Goal: Use online tool/utility: Utilize a website feature to perform a specific function

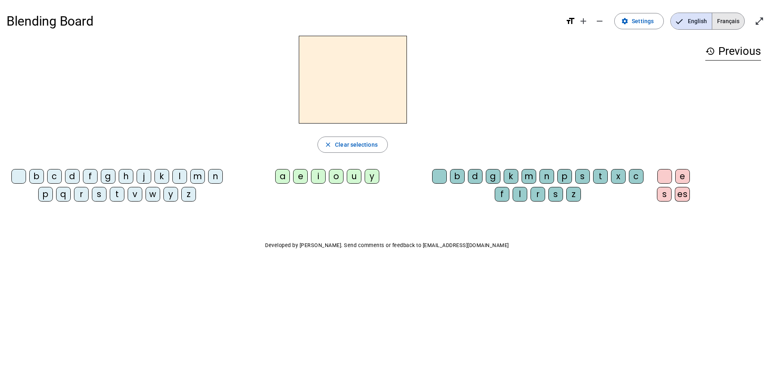
click at [722, 24] on span "Français" at bounding box center [728, 21] width 32 height 16
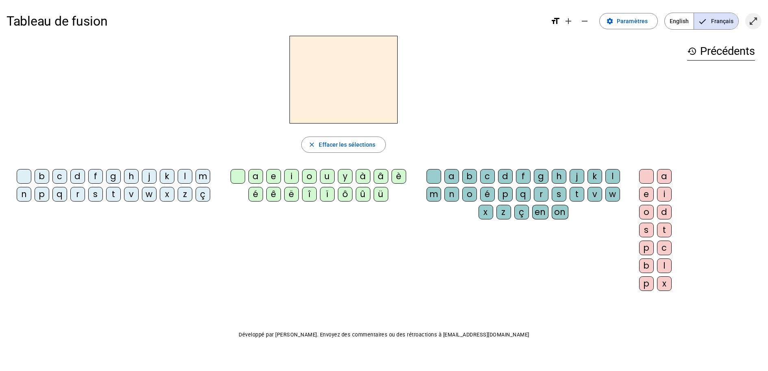
click at [750, 22] on mat-icon "open_in_full" at bounding box center [753, 21] width 10 height 10
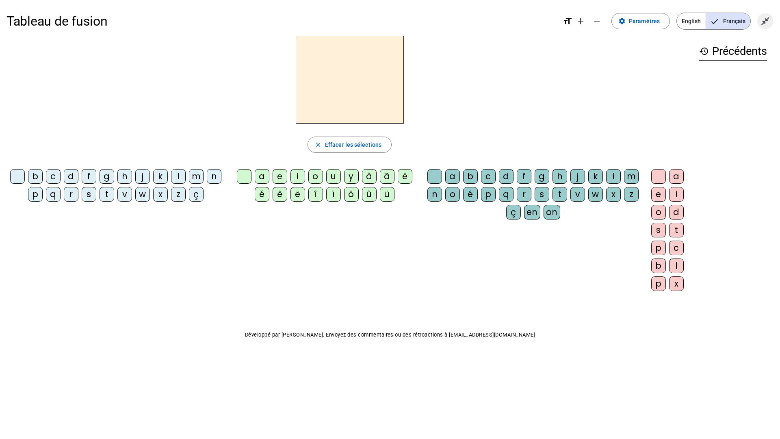
click at [760, 21] on span "Quitter le plein écran" at bounding box center [766, 21] width 20 height 20
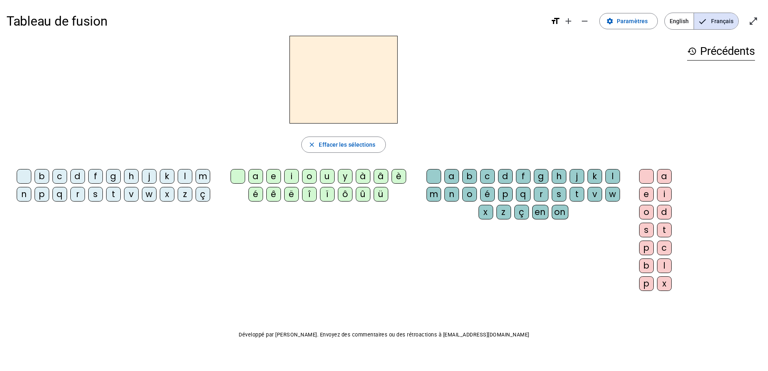
click at [717, 23] on span "Français" at bounding box center [716, 21] width 44 height 16
click at [689, 20] on span "English" at bounding box center [679, 21] width 29 height 16
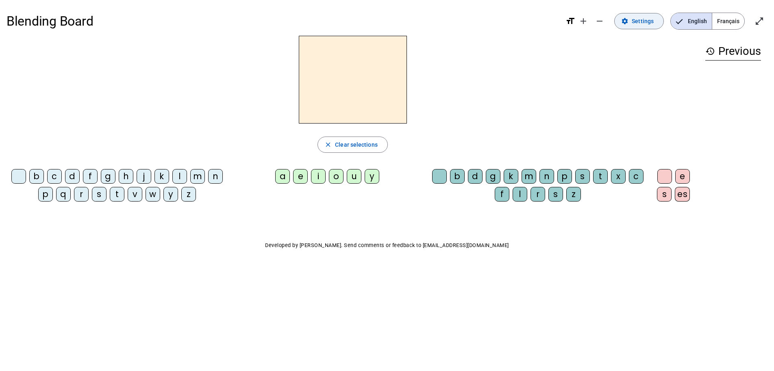
click at [645, 22] on span "Settings" at bounding box center [643, 21] width 22 height 10
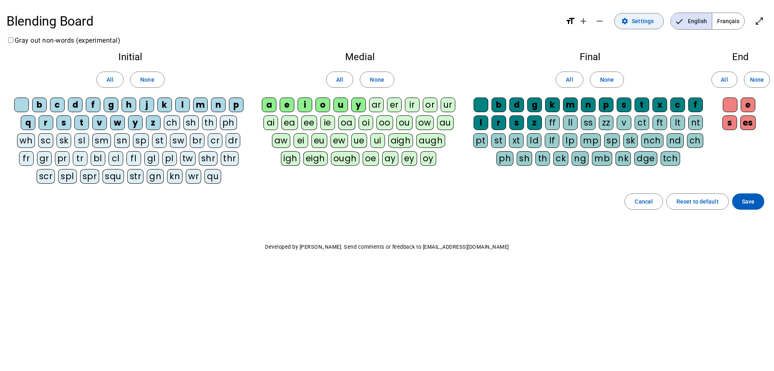
click at [645, 22] on span "Settings" at bounding box center [643, 21] width 22 height 10
click at [735, 24] on span "Français" at bounding box center [728, 21] width 32 height 16
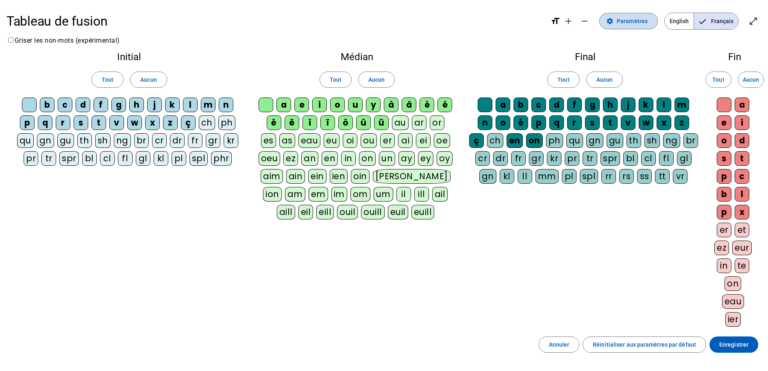
click at [628, 25] on span "Paramètres" at bounding box center [632, 21] width 31 height 10
click at [759, 22] on span "Entrer en plein écran" at bounding box center [753, 21] width 20 height 20
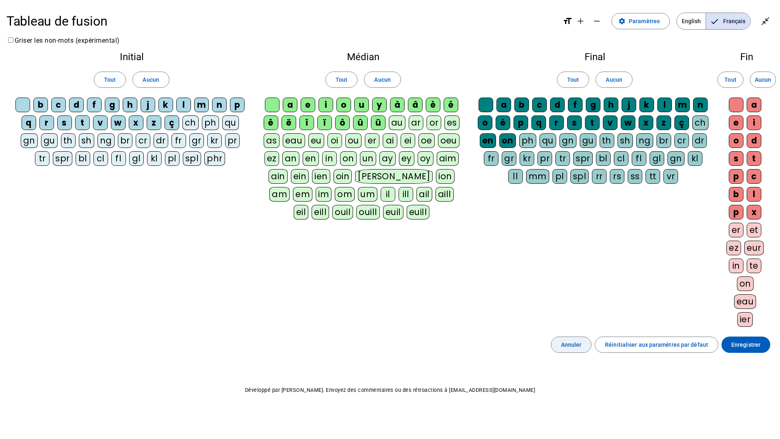
click at [569, 348] on span "Annuler" at bounding box center [571, 345] width 21 height 10
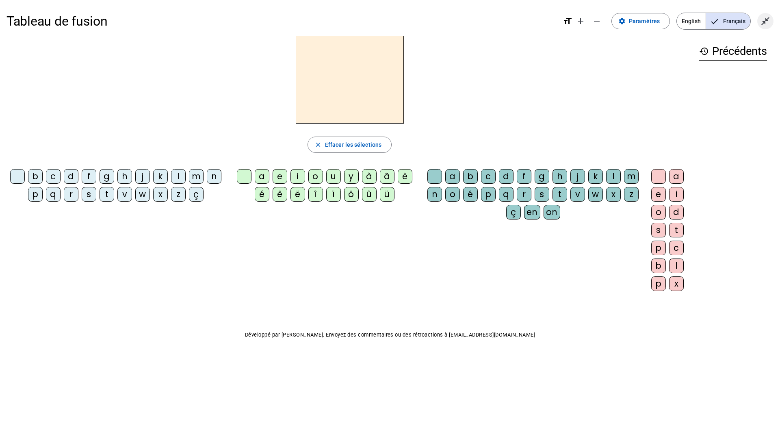
click at [769, 24] on mat-icon "close_fullscreen" at bounding box center [766, 21] width 10 height 10
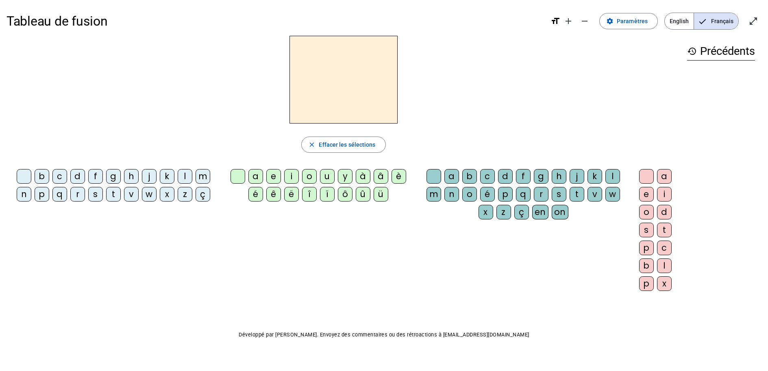
click at [182, 178] on div "l" at bounding box center [185, 176] width 15 height 15
click at [256, 179] on div "a" at bounding box center [255, 176] width 15 height 15
click at [489, 172] on div "c" at bounding box center [487, 176] width 15 height 15
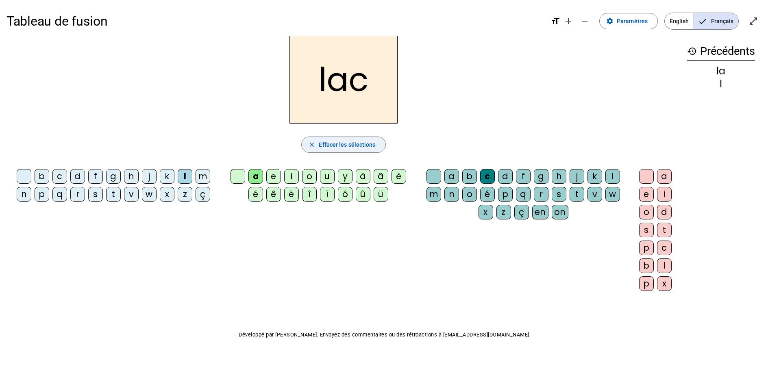
click at [324, 149] on span "Effacer les sélections" at bounding box center [347, 145] width 56 height 10
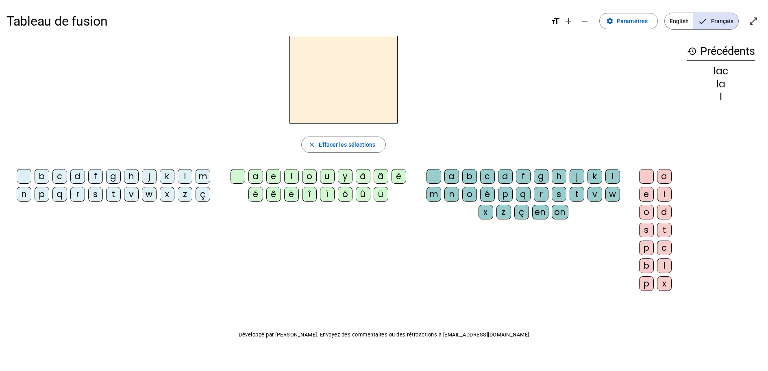
click at [111, 194] on div "t" at bounding box center [113, 194] width 15 height 15
click at [255, 178] on div "a" at bounding box center [255, 176] width 15 height 15
click at [487, 176] on div "c" at bounding box center [487, 176] width 15 height 15
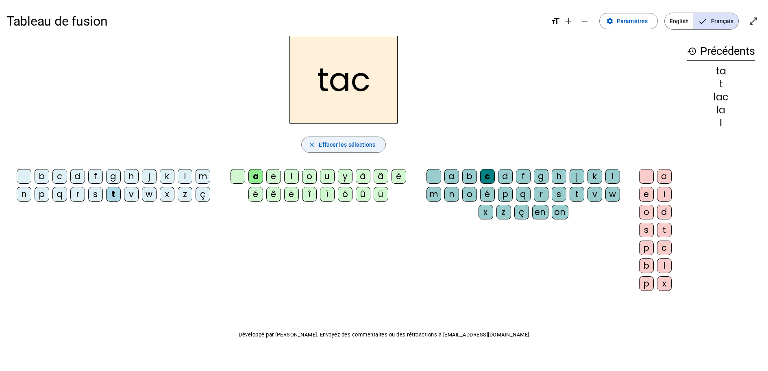
click at [358, 148] on span "Effacer les sélections" at bounding box center [347, 145] width 56 height 10
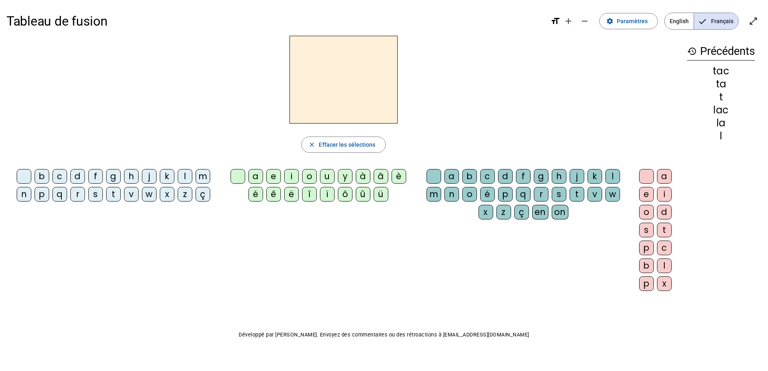
click at [113, 194] on div "t" at bounding box center [113, 194] width 15 height 15
click at [253, 176] on div "a" at bounding box center [255, 176] width 15 height 15
click at [356, 146] on span "Effacer les sélections" at bounding box center [347, 145] width 56 height 10
click at [110, 196] on div "t" at bounding box center [113, 194] width 15 height 15
click at [274, 179] on div "e" at bounding box center [273, 176] width 15 height 15
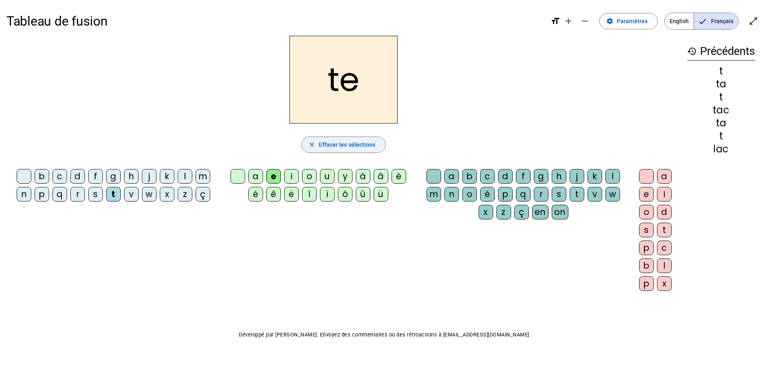
click at [343, 143] on span "Effacer les sélections" at bounding box center [347, 145] width 56 height 10
click at [112, 192] on div "t" at bounding box center [113, 194] width 15 height 15
click at [326, 174] on div "u" at bounding box center [327, 176] width 15 height 15
drag, startPoint x: 332, startPoint y: 136, endPoint x: 334, endPoint y: 142, distance: 6.0
click at [332, 137] on span "button" at bounding box center [343, 145] width 83 height 20
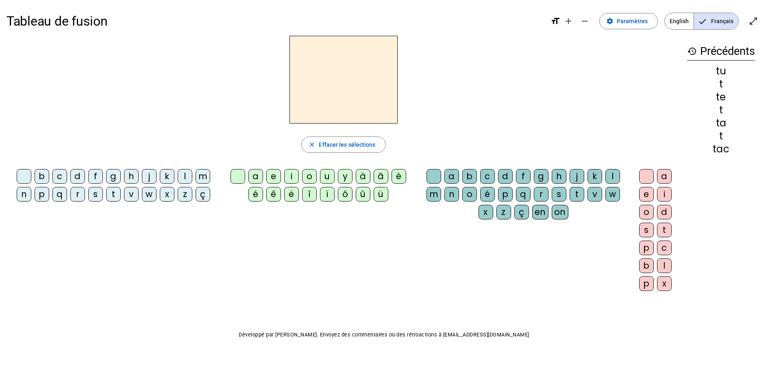
click at [80, 178] on div "d" at bounding box center [77, 176] width 15 height 15
click at [330, 177] on div "u" at bounding box center [327, 176] width 15 height 15
click at [337, 148] on span "Effacer les sélections" at bounding box center [347, 145] width 56 height 10
click at [75, 176] on div "d" at bounding box center [77, 176] width 15 height 15
click at [330, 178] on div "u" at bounding box center [327, 176] width 15 height 15
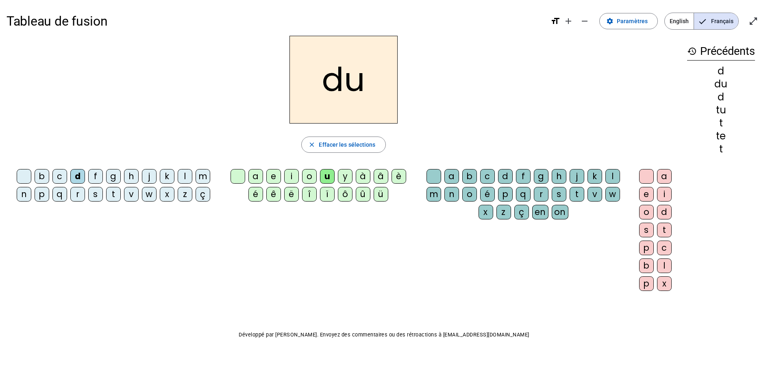
click at [487, 174] on div "c" at bounding box center [487, 176] width 15 height 15
